Goal: Task Accomplishment & Management: Use online tool/utility

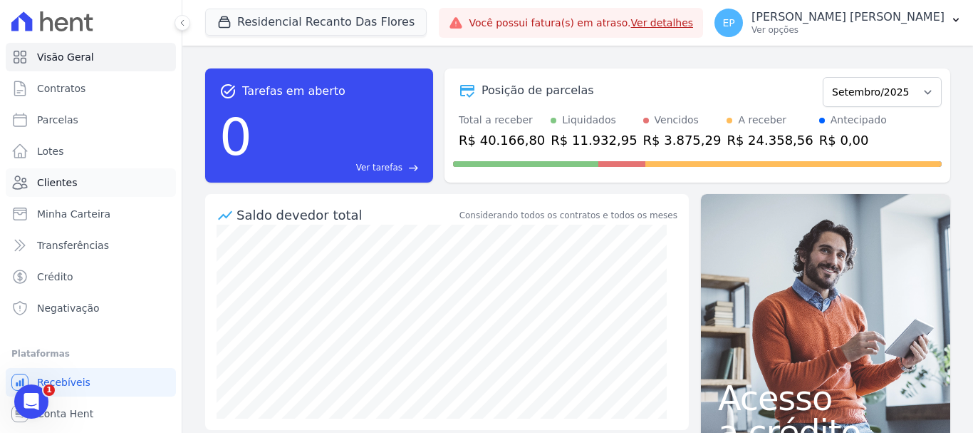
click at [56, 187] on span "Clientes" at bounding box center [57, 182] width 40 height 14
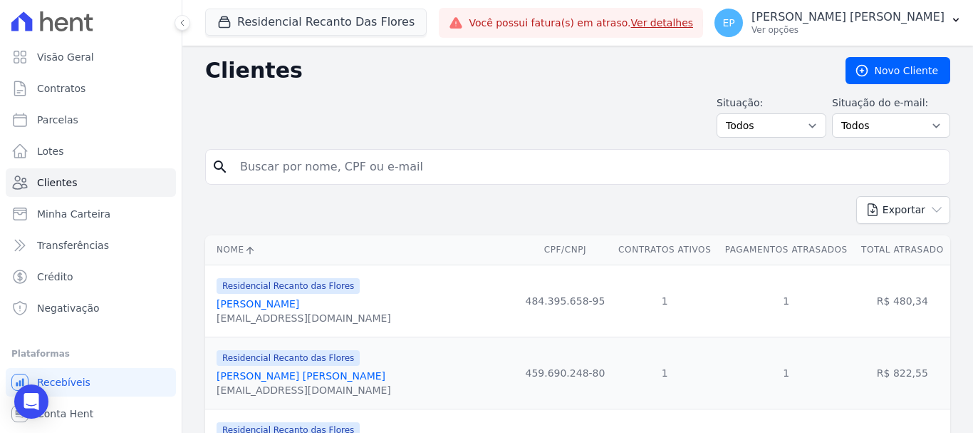
click at [292, 177] on input "search" at bounding box center [588, 167] width 713 height 29
type input "ana pa"
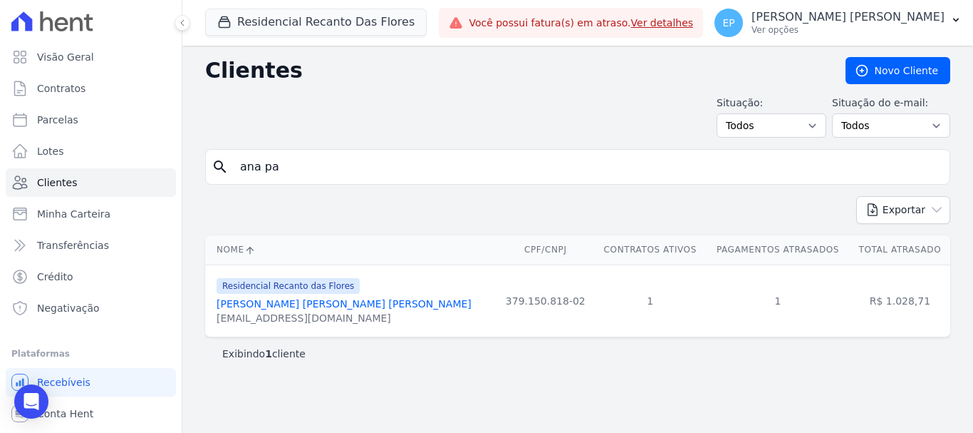
click at [269, 304] on link "Ana Paula Santos Da Silva" at bounding box center [344, 303] width 255 height 11
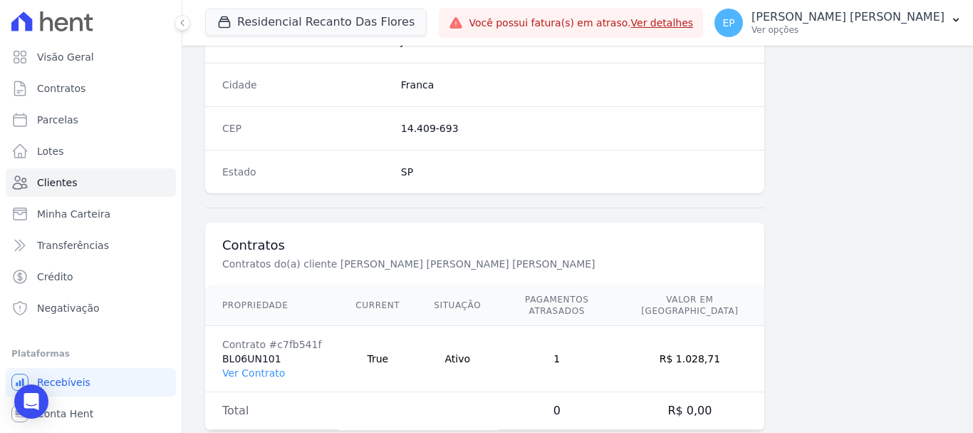
scroll to position [901, 0]
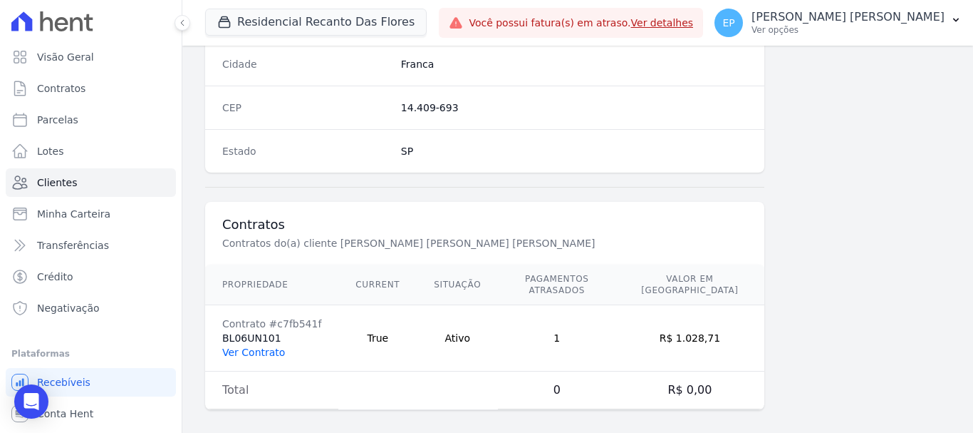
click at [248, 346] on link "Ver Contrato" at bounding box center [253, 351] width 63 height 11
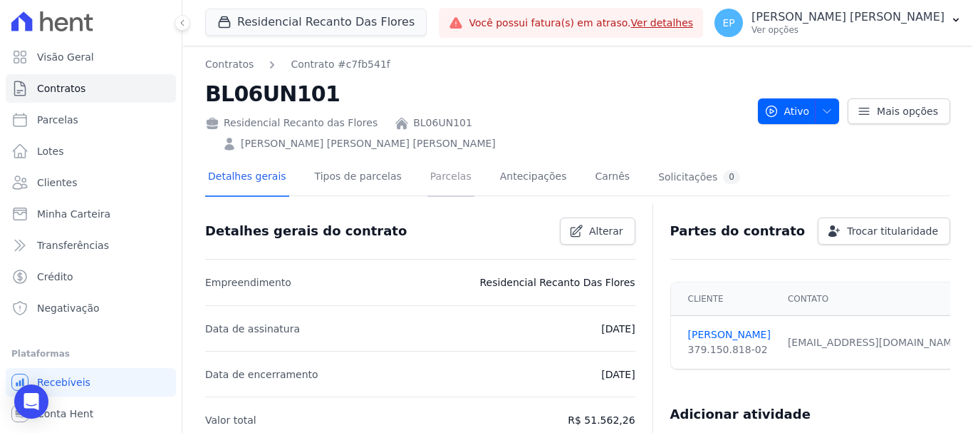
click at [428, 159] on link "Parcelas" at bounding box center [451, 178] width 47 height 38
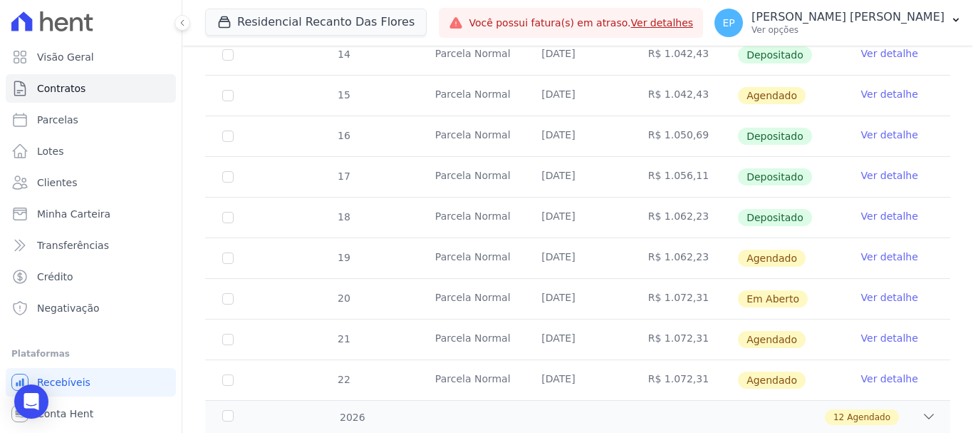
scroll to position [499, 0]
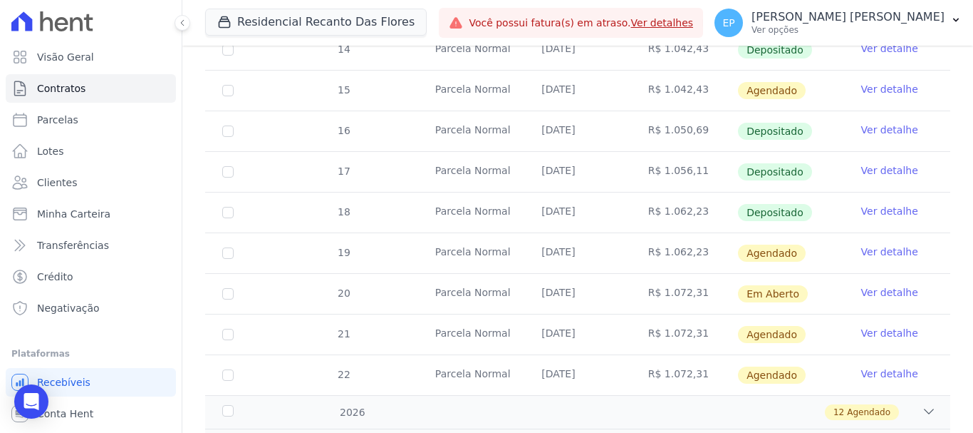
click at [868, 285] on link "Ver detalhe" at bounding box center [890, 292] width 57 height 14
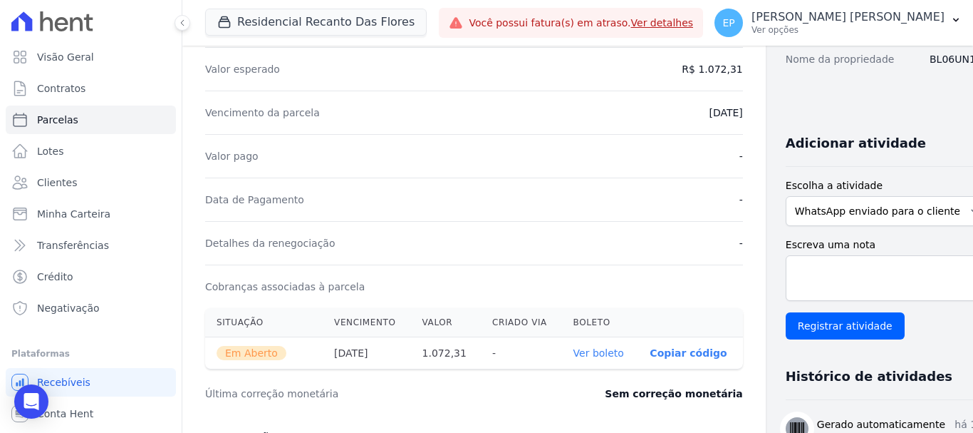
scroll to position [285, 0]
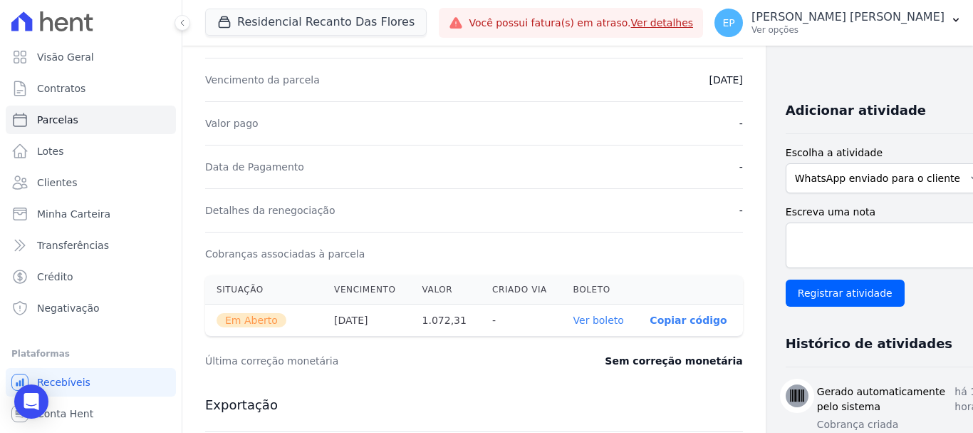
click at [574, 322] on link "Ver boleto" at bounding box center [599, 319] width 51 height 11
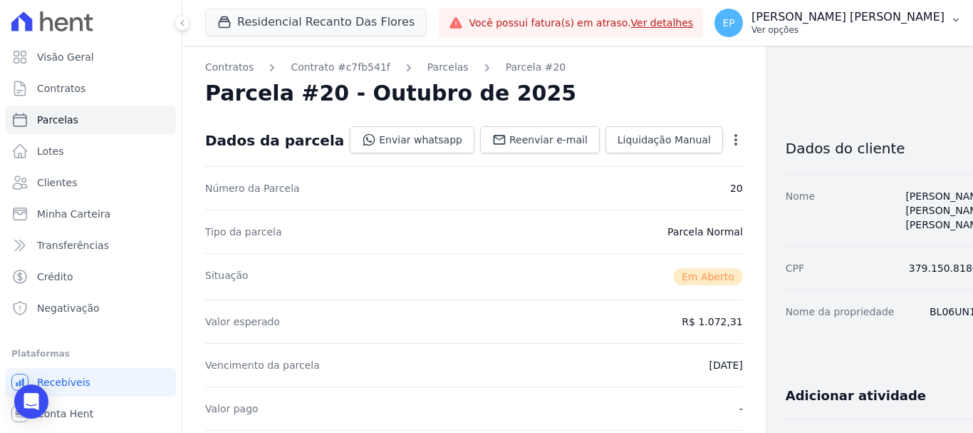
click at [915, 32] on p "Ver opções" at bounding box center [848, 29] width 193 height 11
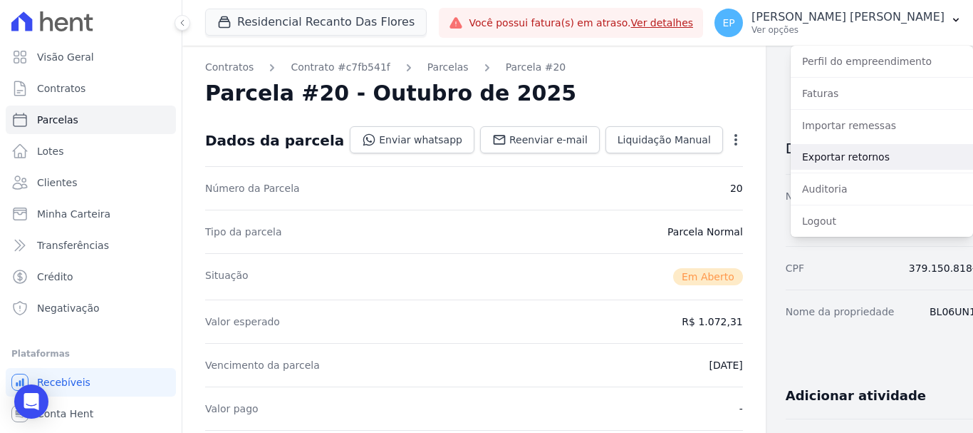
click at [830, 160] on link "Exportar retornos" at bounding box center [882, 157] width 182 height 26
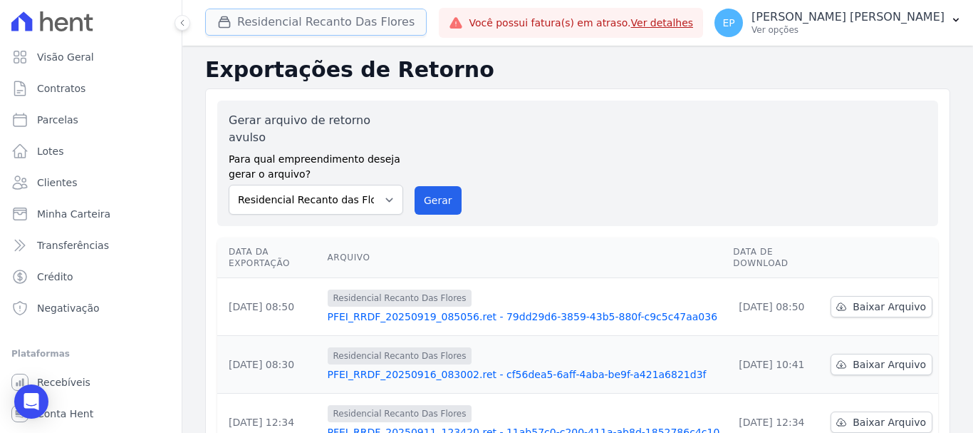
click at [244, 25] on button "Residencial Recanto Das Flores" at bounding box center [316, 22] width 222 height 27
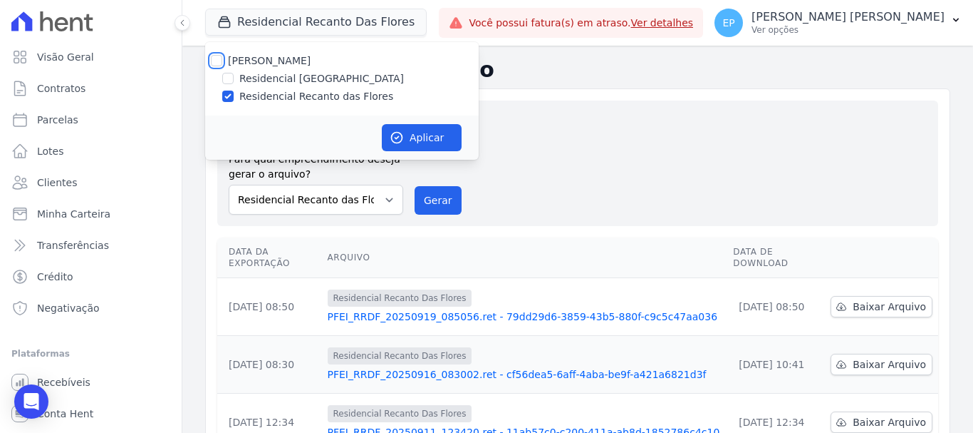
click at [219, 62] on input "[PERSON_NAME]" at bounding box center [216, 60] width 11 height 11
checkbox input "true"
click at [428, 134] on button "Aplicar" at bounding box center [422, 137] width 80 height 27
click at [438, 188] on button "Gerar" at bounding box center [438, 200] width 47 height 29
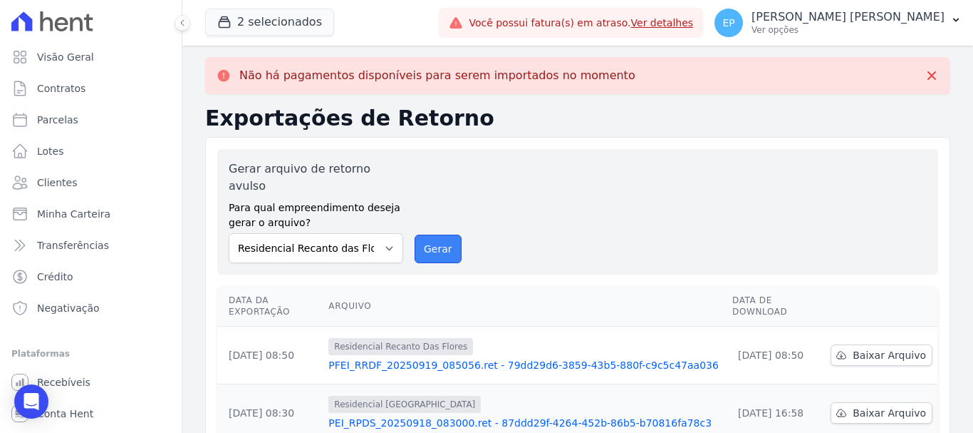
click at [430, 235] on button "Gerar" at bounding box center [438, 248] width 47 height 29
